Goal: Task Accomplishment & Management: Manage account settings

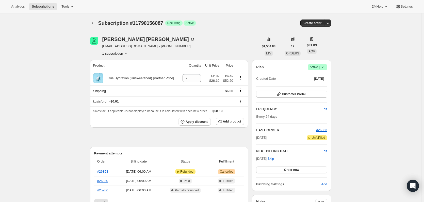
click at [326, 66] on span "Success Active |" at bounding box center [317, 67] width 20 height 6
click at [320, 86] on span "Cancel subscription" at bounding box center [318, 86] width 29 height 4
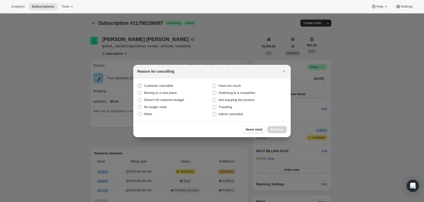
click at [158, 84] on span "Customer cancelled" at bounding box center [158, 86] width 29 height 4
click at [138, 84] on input "Customer cancelled" at bounding box center [137, 84] width 0 height 0
radio input "true"
click at [279, 130] on span "Continue" at bounding box center [276, 130] width 13 height 4
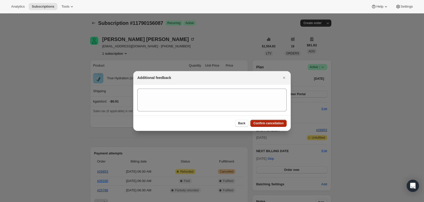
click at [270, 126] on button "Confirm cancellation" at bounding box center [268, 123] width 36 height 7
